Goal: Information Seeking & Learning: Learn about a topic

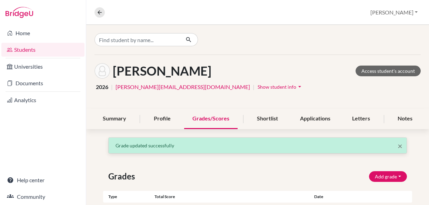
select select "159"
select select "6"
select select "257"
select select "7"
select select "HL"
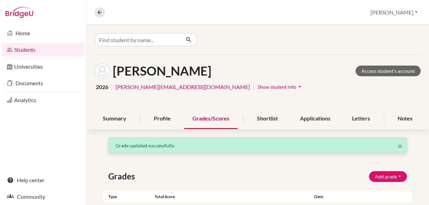
select select "102"
select select "6"
select select "HL"
select select "25"
select select "7"
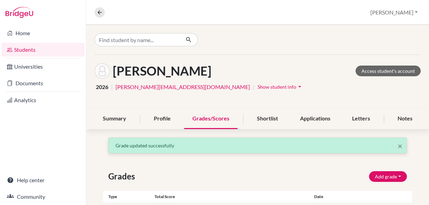
select select "HL"
select select "69"
select select "7"
select select "144"
select select "7"
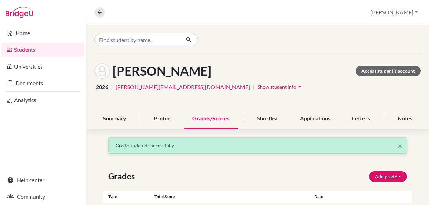
select select "B"
select select "Pass"
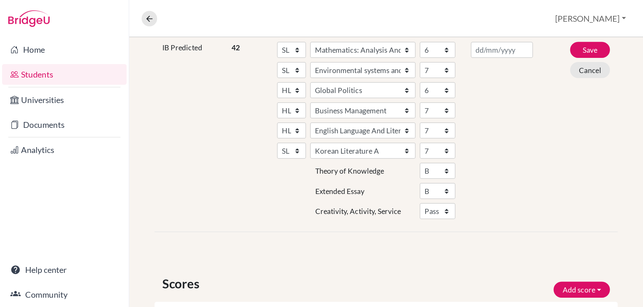
scroll to position [157, 0]
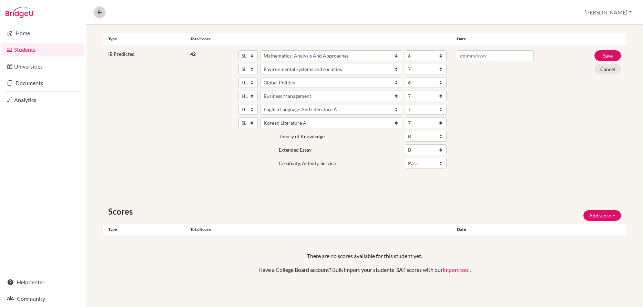
click at [98, 11] on icon at bounding box center [99, 12] width 6 height 6
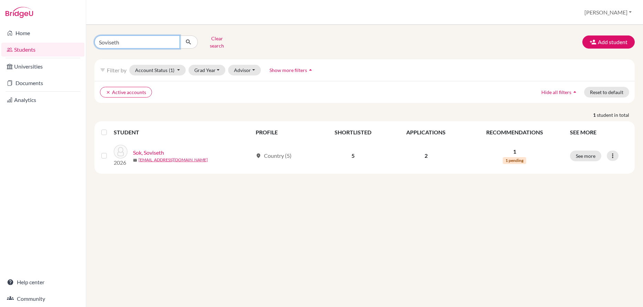
click at [111, 39] on input "Soviseth" at bounding box center [136, 41] width 85 height 13
type input "jikhy"
click button "submit" at bounding box center [188, 41] width 18 height 13
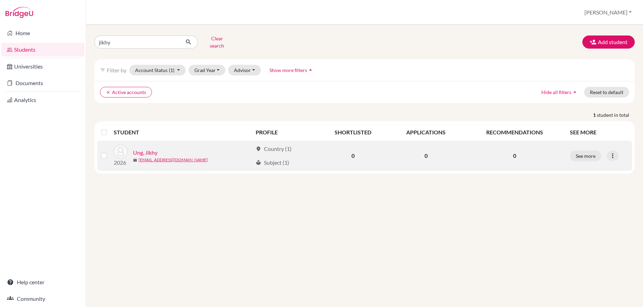
click at [144, 148] on link "Ung, Jikhy" at bounding box center [145, 152] width 24 height 8
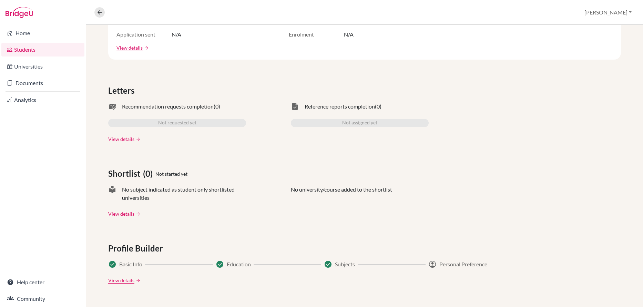
scroll to position [172, 0]
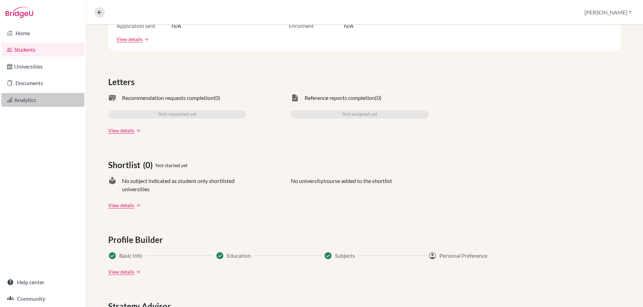
click at [17, 100] on link "Analytics" at bounding box center [42, 100] width 83 height 14
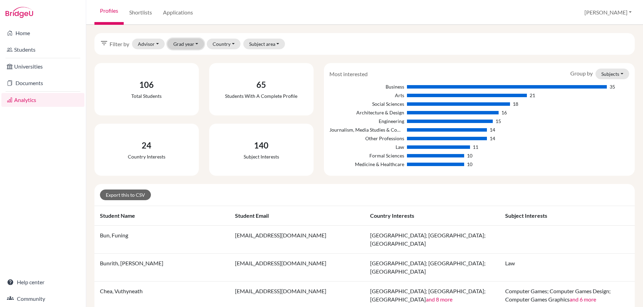
click at [178, 45] on button "Grad year" at bounding box center [185, 44] width 37 height 11
click at [181, 77] on span "2026" at bounding box center [182, 80] width 12 height 8
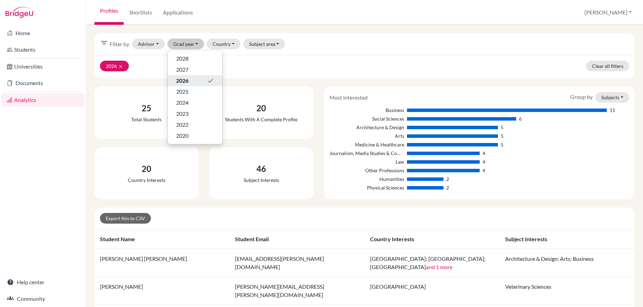
click at [324, 30] on div "filter_list Filter by Advisor AISPP, EDTECH Kremer, Brad Lloyd, Matt Monteith, …" at bounding box center [364, 166] width 557 height 282
click at [175, 15] on link "Applications" at bounding box center [177, 12] width 41 height 25
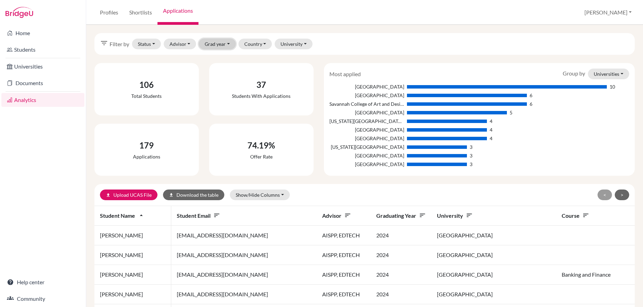
click at [218, 44] on button "Grad year" at bounding box center [217, 44] width 37 height 11
click at [217, 81] on span "2026" at bounding box center [213, 80] width 12 height 8
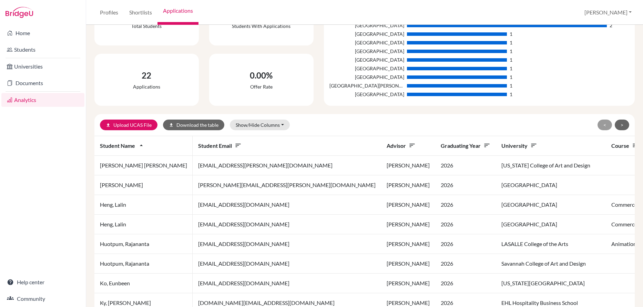
scroll to position [94, 0]
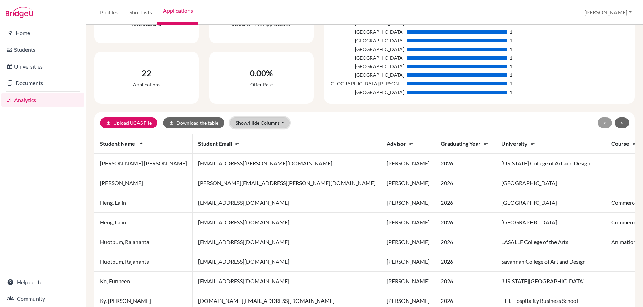
click at [272, 123] on button "Show/Hide Columns" at bounding box center [260, 122] width 60 height 11
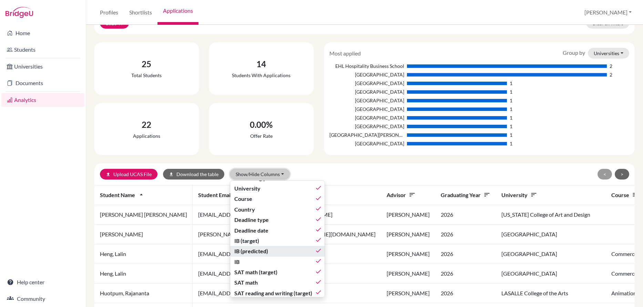
scroll to position [0, 0]
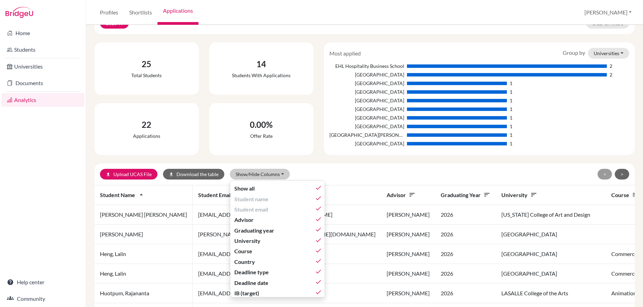
click at [358, 175] on div "upload Upload UCAS File download Download the table Show/Hide Columns Show all …" at bounding box center [276, 174] width 353 height 11
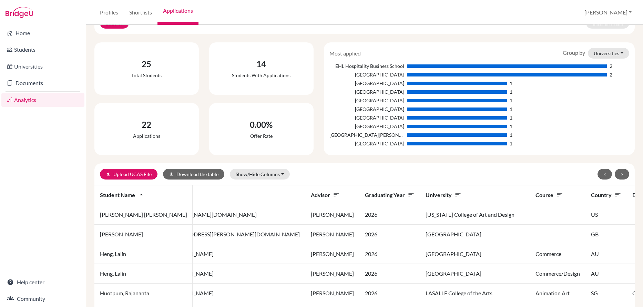
click at [530, 236] on td at bounding box center [557, 235] width 55 height 20
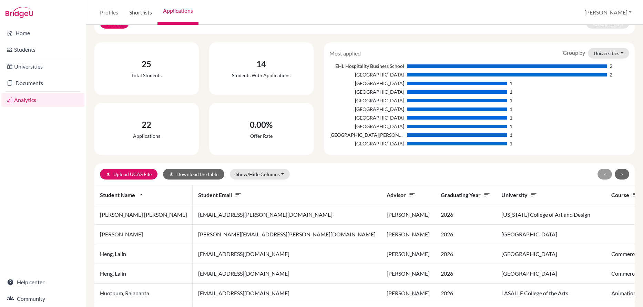
click at [140, 13] on link "Shortlists" at bounding box center [141, 12] width 34 height 25
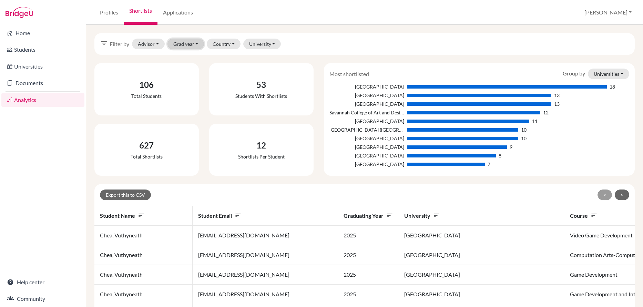
click at [185, 45] on button "Grad year" at bounding box center [185, 44] width 37 height 11
click at [184, 78] on span "2026" at bounding box center [182, 80] width 12 height 8
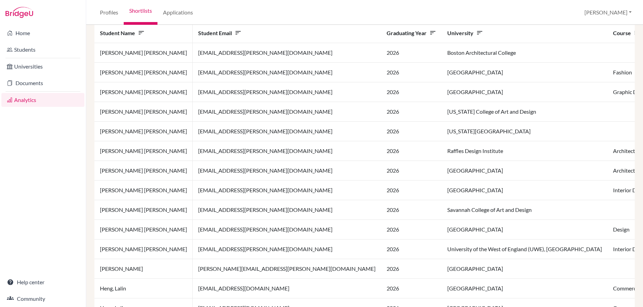
scroll to position [207, 0]
